Goal: Information Seeking & Learning: Learn about a topic

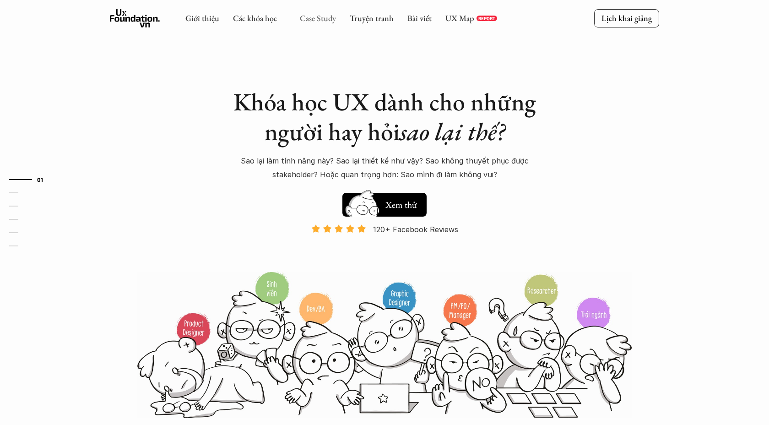
click at [323, 19] on link "Case Study" at bounding box center [318, 18] width 36 height 11
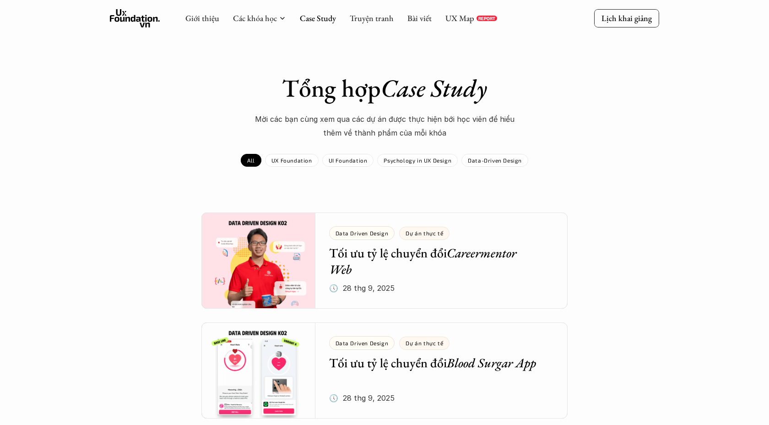
click at [484, 162] on p "Data-Driven Design" at bounding box center [495, 160] width 54 height 6
click at [496, 162] on p "Data-Driven Design" at bounding box center [495, 160] width 54 height 6
click at [549, 165] on div "All UX Foundation UI Foundation Psychology in UX Design Data-Driven Design" at bounding box center [384, 160] width 531 height 13
click at [255, 163] on p "All" at bounding box center [251, 160] width 8 height 6
click at [288, 157] on p "UX Foundation" at bounding box center [292, 160] width 41 height 6
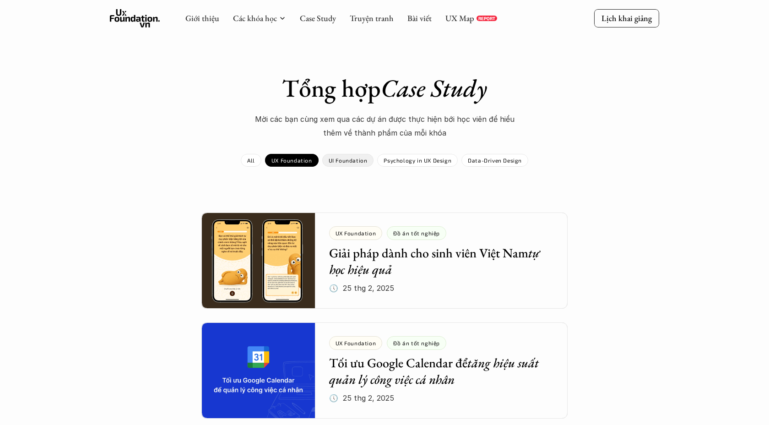
click at [332, 154] on div "UI Foundation" at bounding box center [348, 160] width 52 height 13
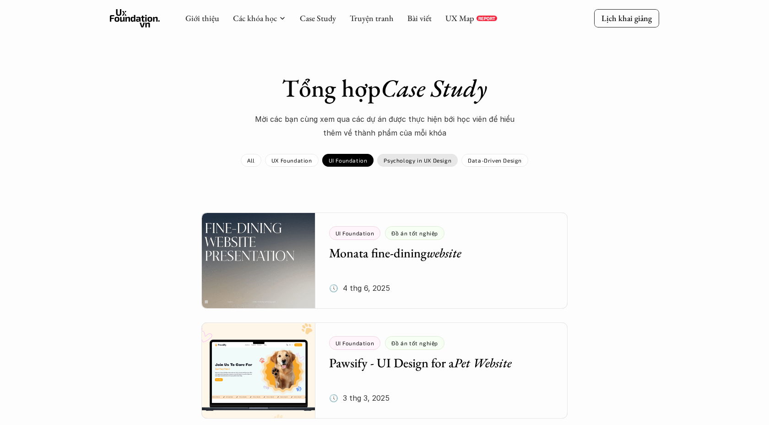
click at [403, 154] on div "Psychology in UX Design" at bounding box center [417, 160] width 81 height 13
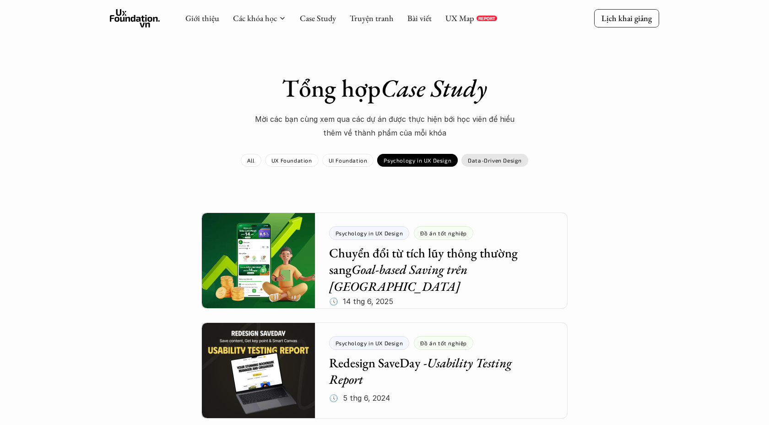
click at [473, 160] on p "Data-Driven Design" at bounding box center [495, 160] width 54 height 6
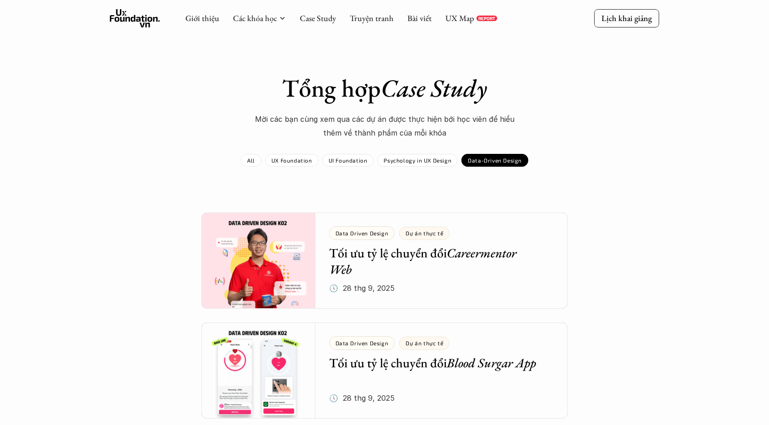
click at [151, 21] on use at bounding box center [135, 18] width 50 height 18
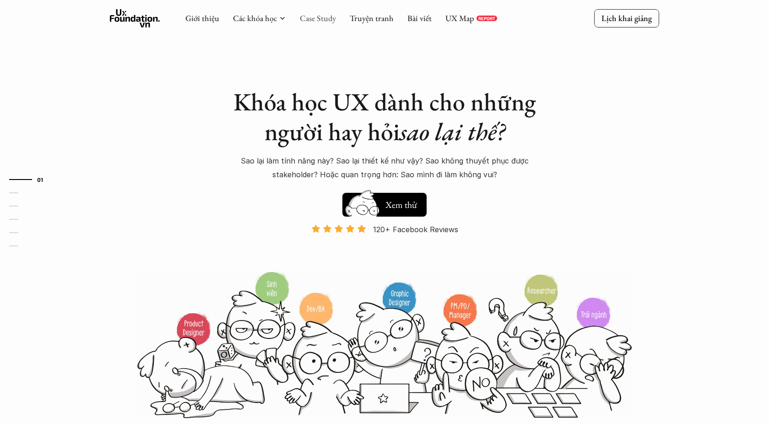
click at [316, 19] on link "Case Study" at bounding box center [318, 18] width 36 height 11
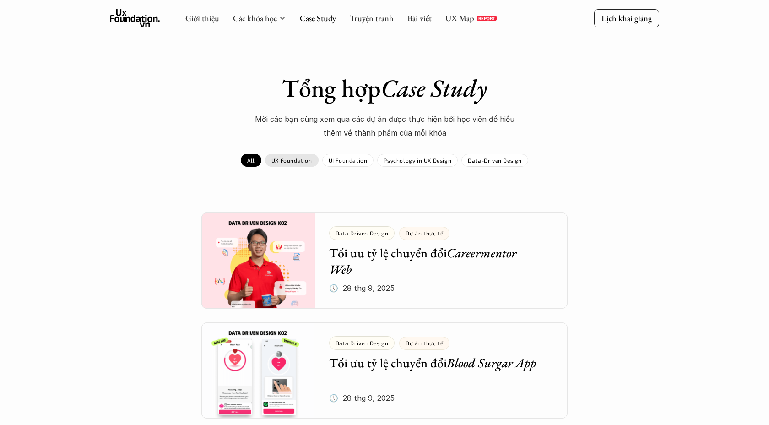
click at [293, 163] on p "UX Foundation" at bounding box center [292, 160] width 41 height 6
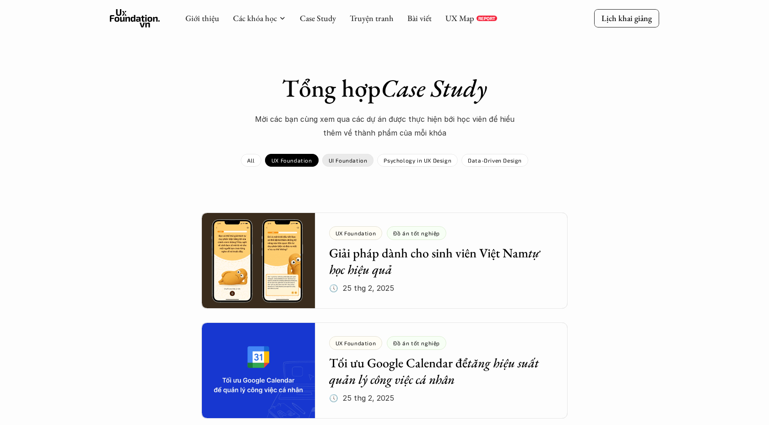
click at [330, 159] on p "UI Foundation" at bounding box center [348, 160] width 39 height 6
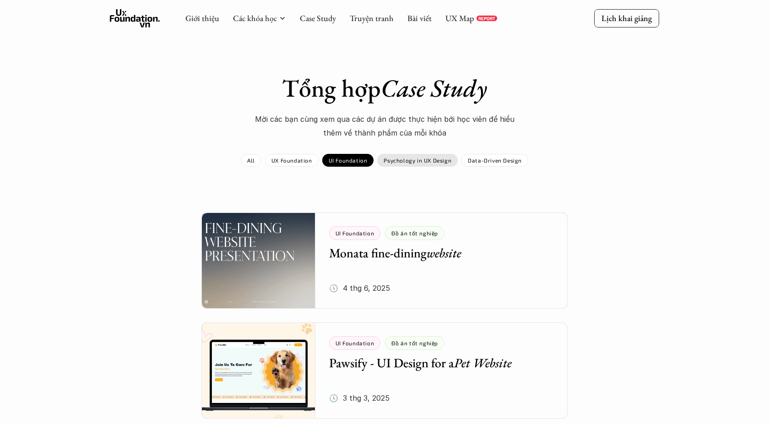
click at [392, 157] on p "Psychology in UX Design" at bounding box center [418, 160] width 68 height 6
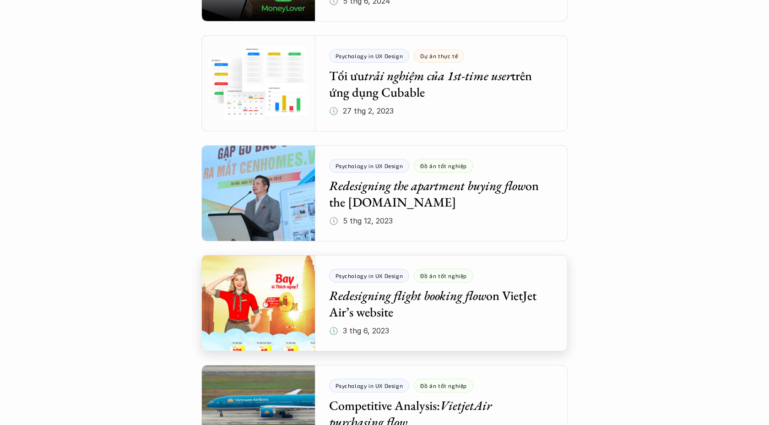
scroll to position [617, 0]
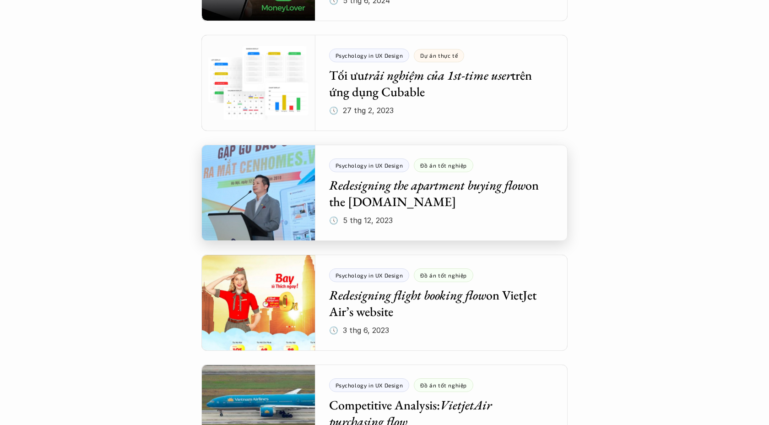
click at [412, 202] on div at bounding box center [384, 193] width 366 height 96
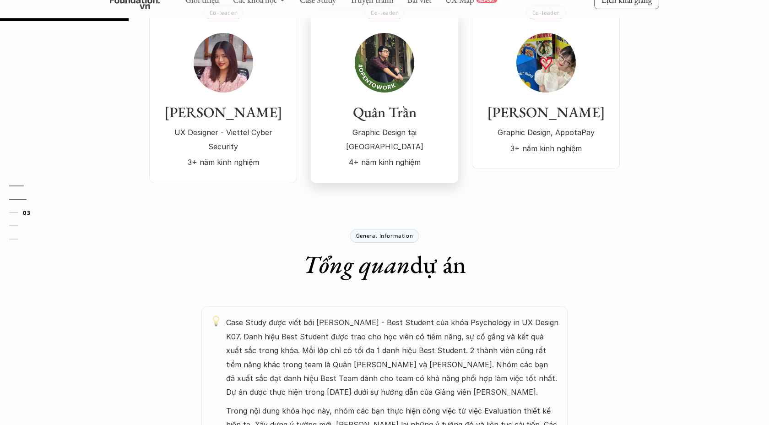
scroll to position [267, 0]
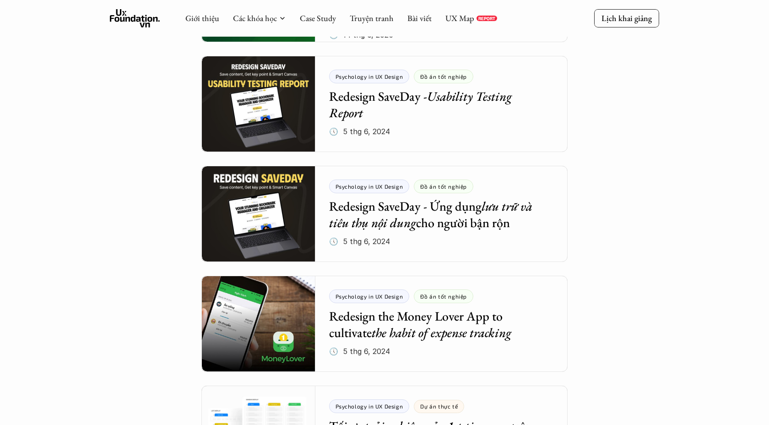
scroll to position [617, 0]
